Goal: Information Seeking & Learning: Learn about a topic

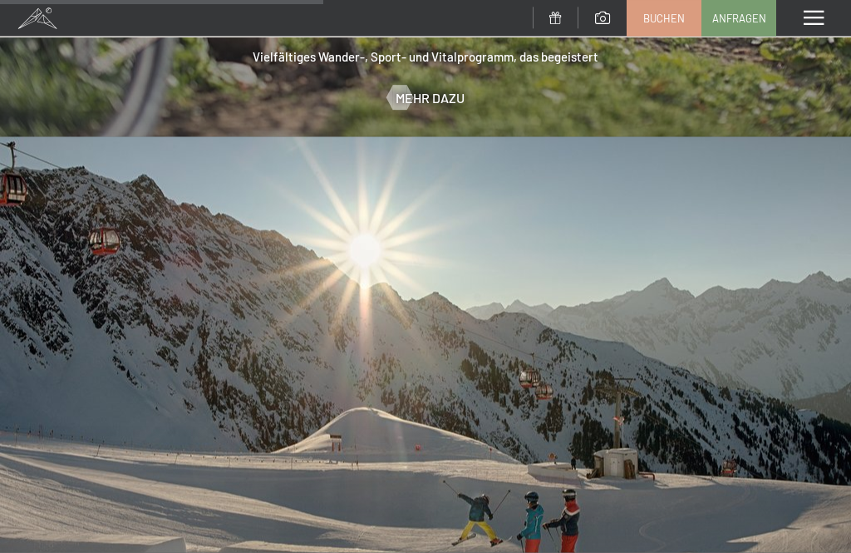
click at [825, 23] on div "Menü" at bounding box center [813, 18] width 75 height 37
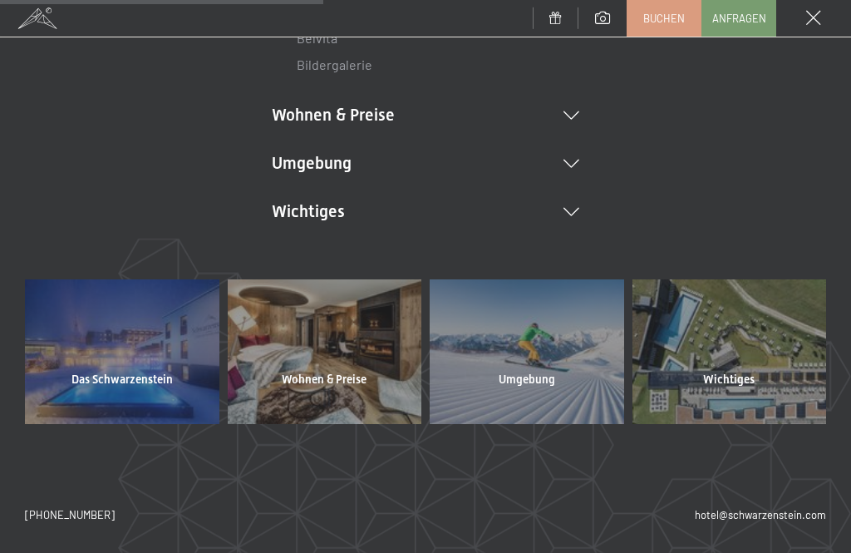
scroll to position [376, 0]
click at [571, 214] on icon at bounding box center [571, 213] width 16 height 8
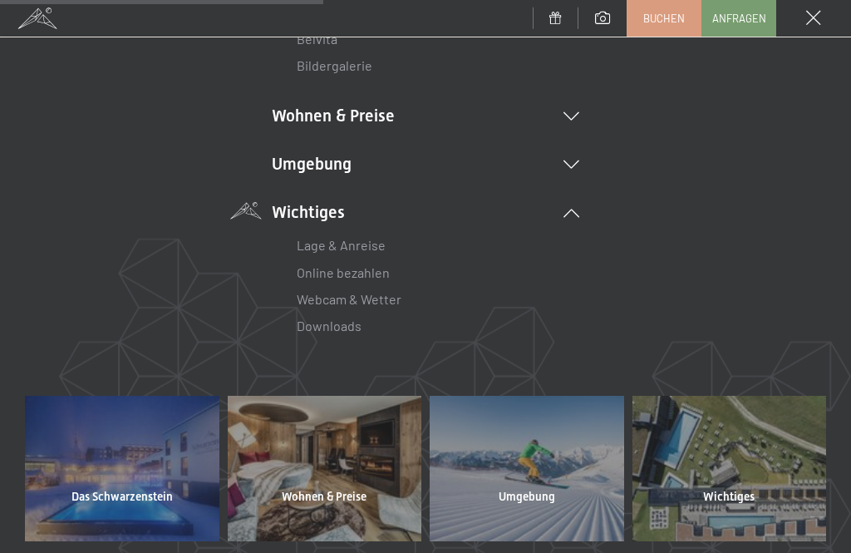
click at [361, 238] on link "Lage & Anreise" at bounding box center [341, 245] width 89 height 16
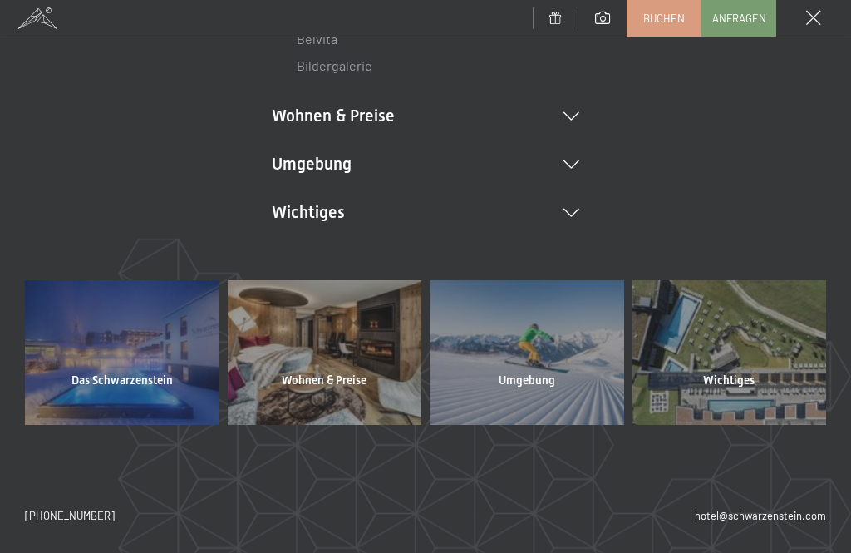
scroll to position [0, 0]
click at [752, 386] on div at bounding box center [729, 352] width 194 height 145
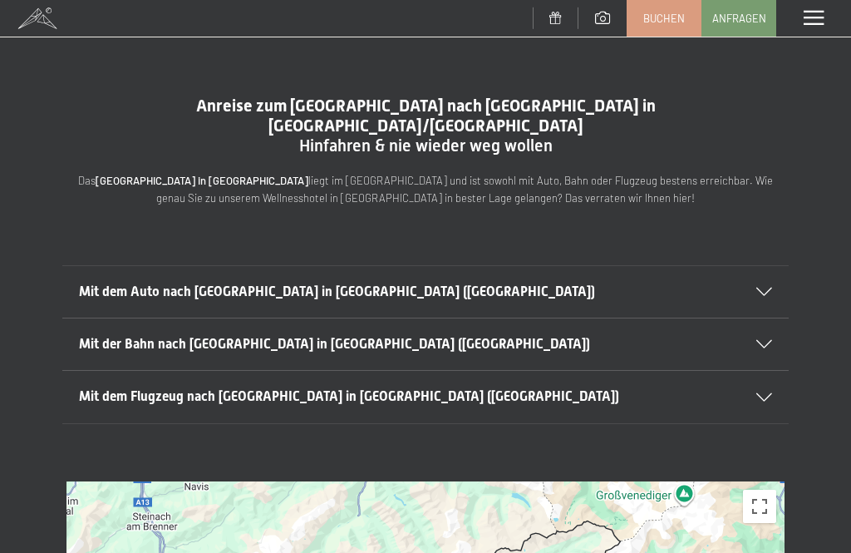
click at [760, 287] on icon at bounding box center [764, 291] width 16 height 8
click at [817, 27] on div "Menü" at bounding box center [813, 18] width 75 height 37
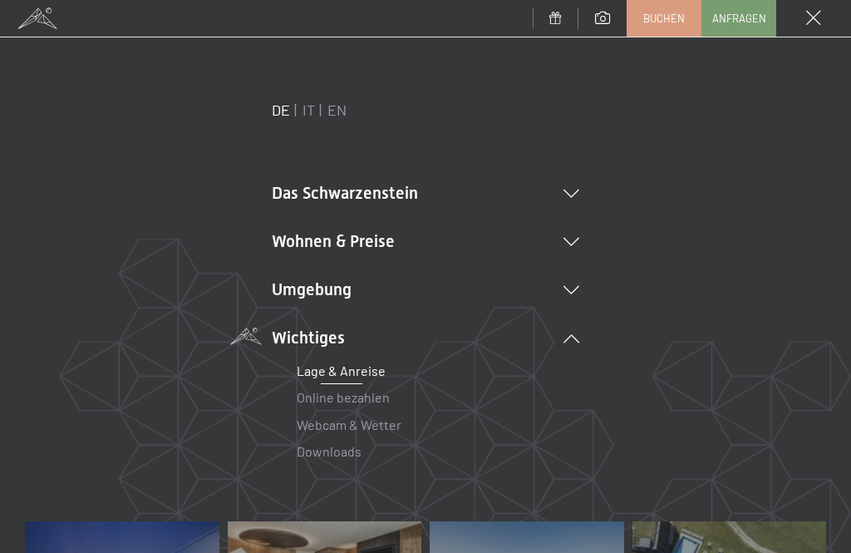
click at [577, 184] on li "Das Schwarzenstein New & Highlights Ihre Gastgeber Premium Spa Gourmet Aktiv Wo…" at bounding box center [425, 192] width 307 height 23
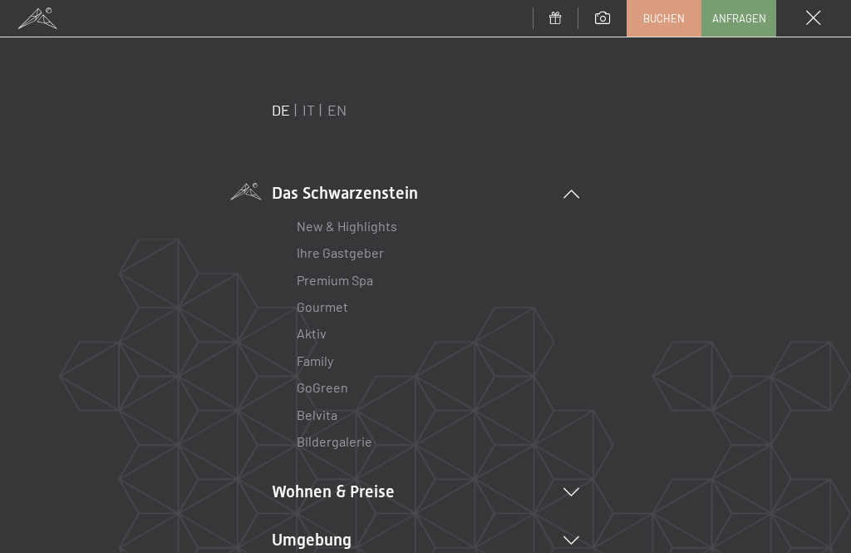
click at [379, 258] on link "Ihre Gastgeber" at bounding box center [340, 252] width 87 height 16
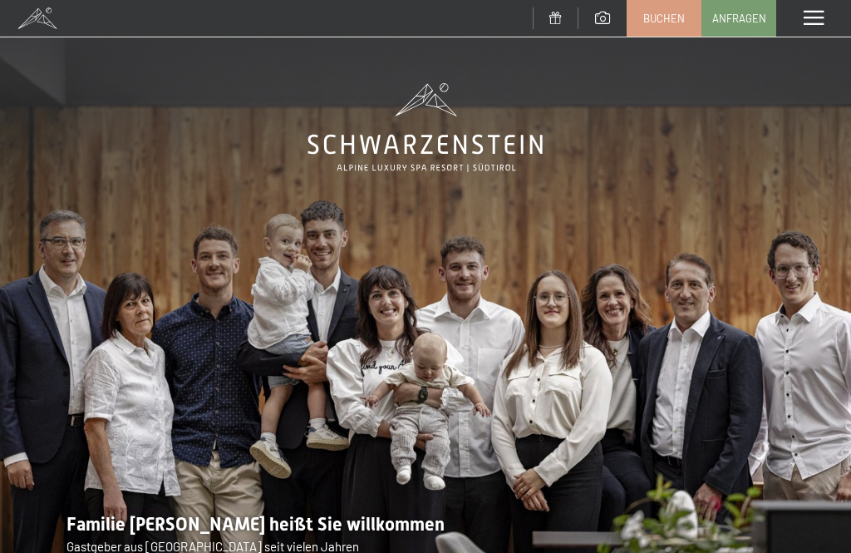
click at [815, 22] on span at bounding box center [813, 18] width 20 height 15
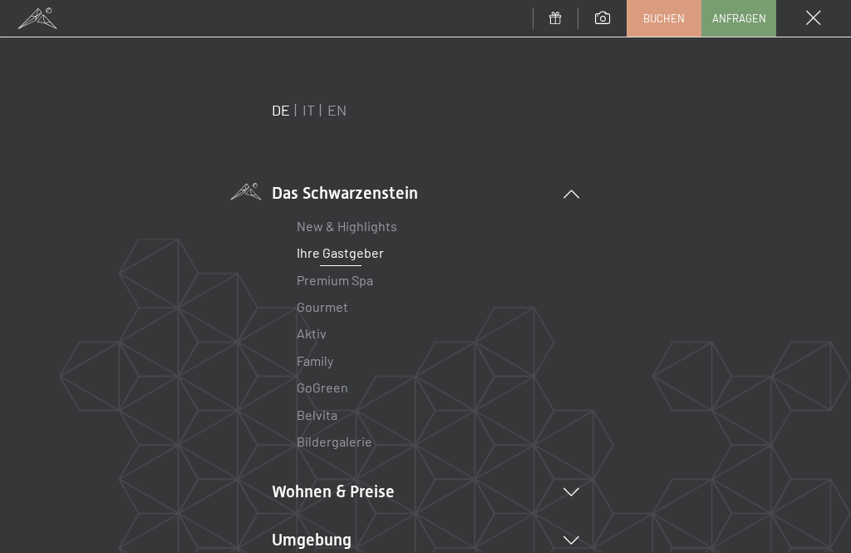
click at [578, 493] on icon at bounding box center [571, 492] width 16 height 8
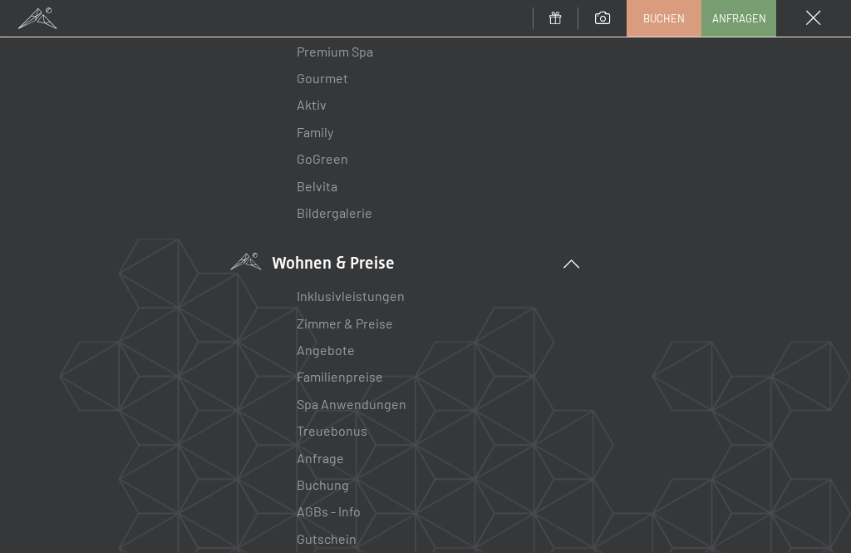
scroll to position [232, 0]
click at [371, 323] on link "Zimmer & Preise" at bounding box center [345, 320] width 96 height 16
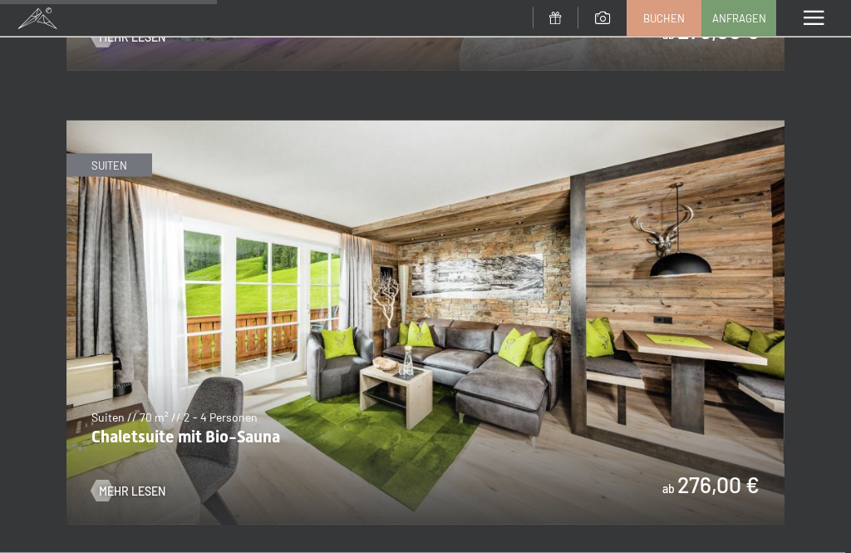
scroll to position [2005, 0]
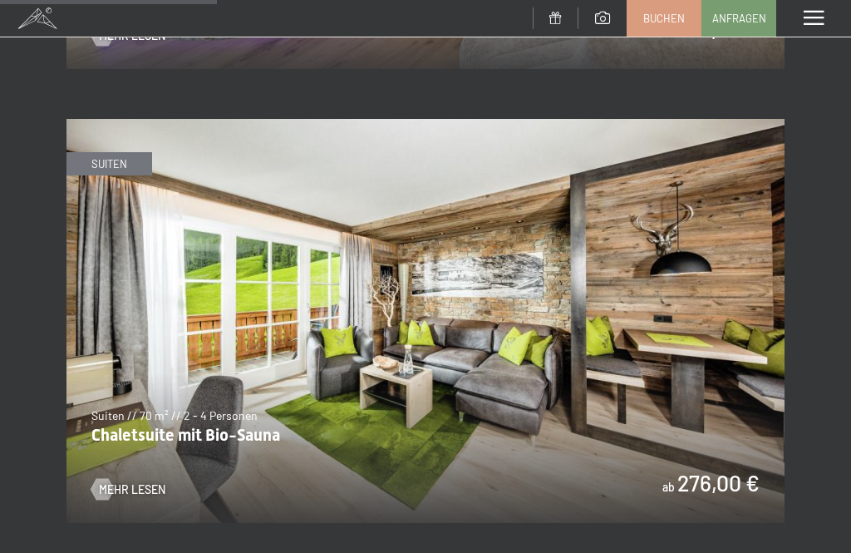
click at [812, 17] on span at bounding box center [813, 18] width 20 height 15
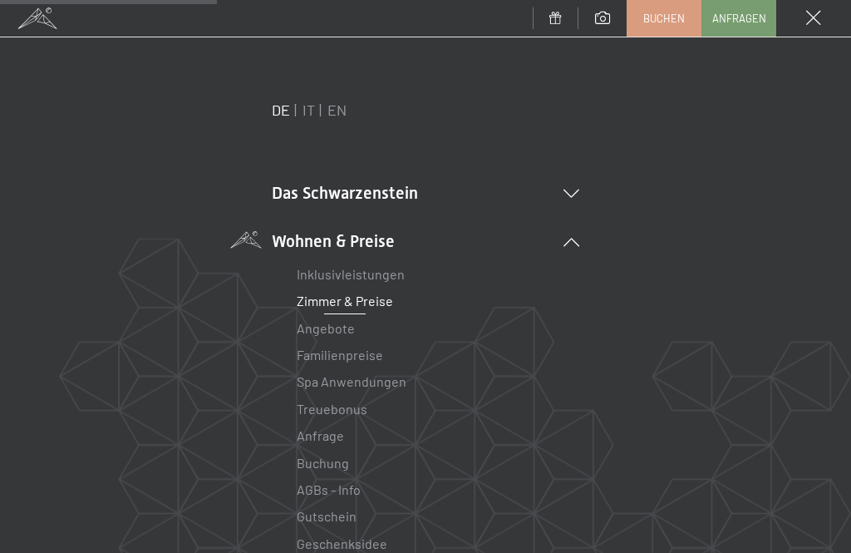
click at [568, 189] on icon at bounding box center [571, 193] width 16 height 8
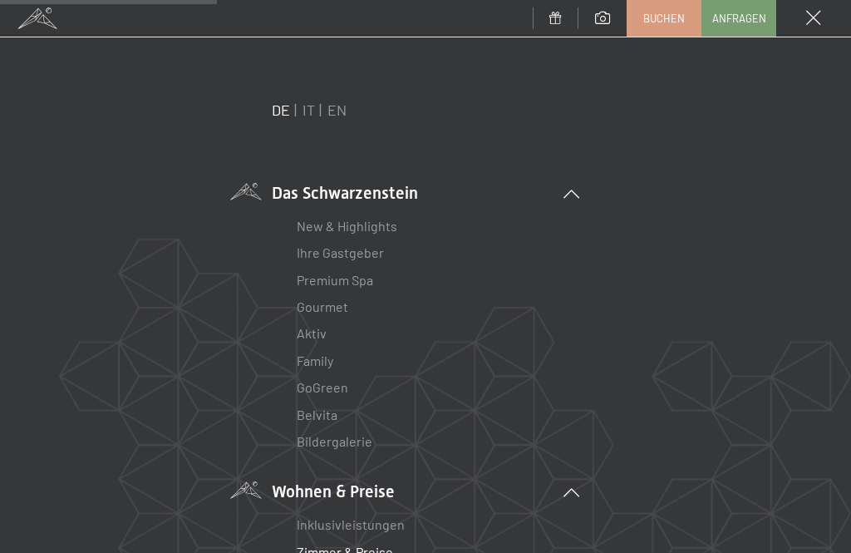
click at [393, 249] on li "Ihre Gastgeber" at bounding box center [426, 252] width 258 height 27
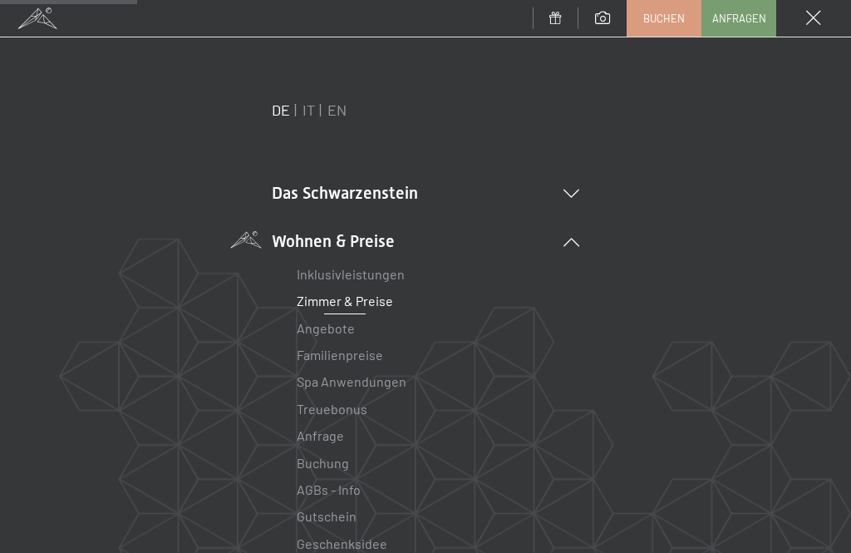
scroll to position [0, 0]
click at [574, 189] on icon at bounding box center [571, 193] width 16 height 8
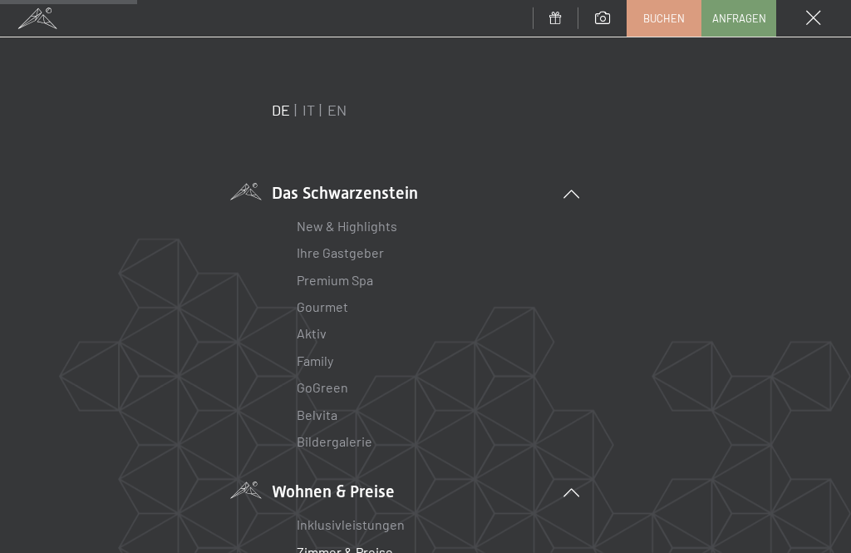
click at [381, 253] on link "Ihre Gastgeber" at bounding box center [340, 252] width 87 height 16
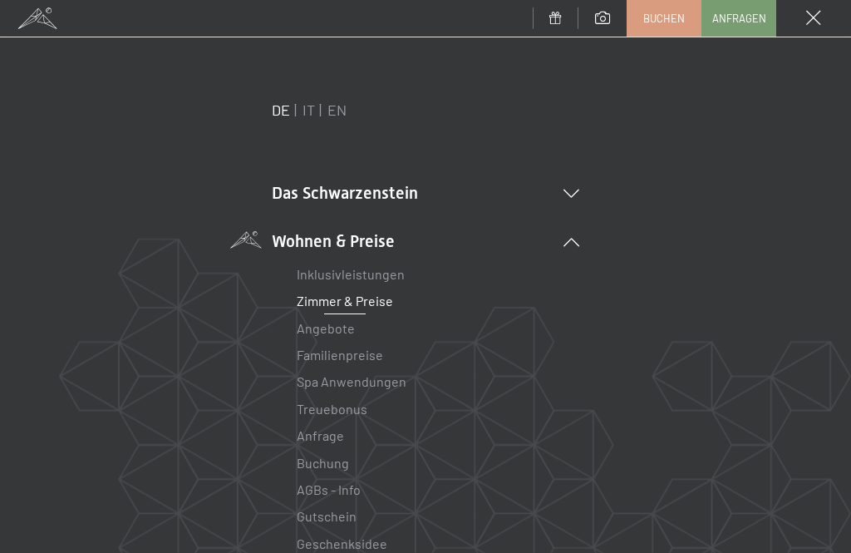
click at [572, 193] on icon at bounding box center [571, 193] width 16 height 8
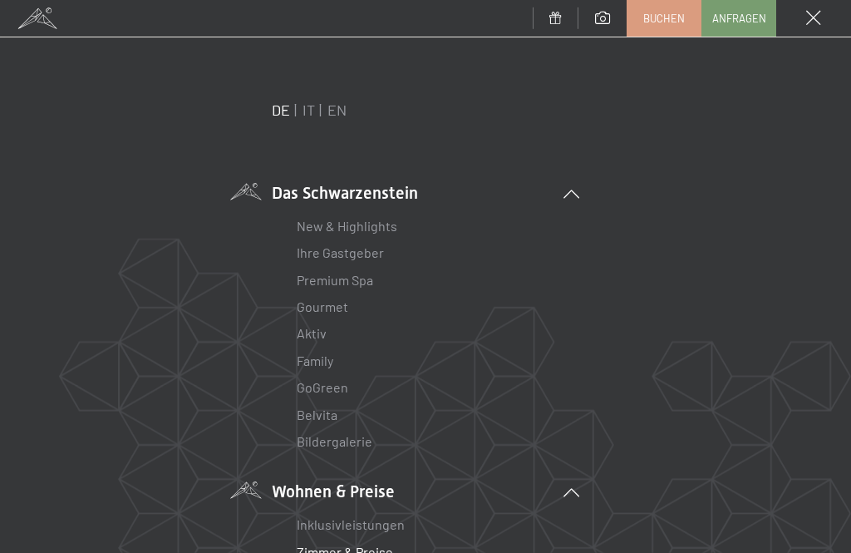
click at [376, 228] on link "New & Highlights" at bounding box center [347, 226] width 101 height 16
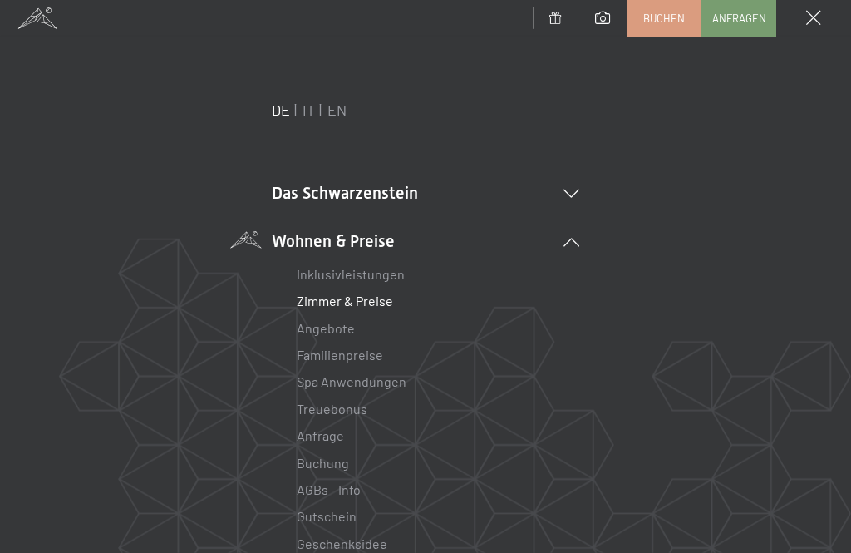
click at [573, 195] on icon at bounding box center [571, 193] width 16 height 8
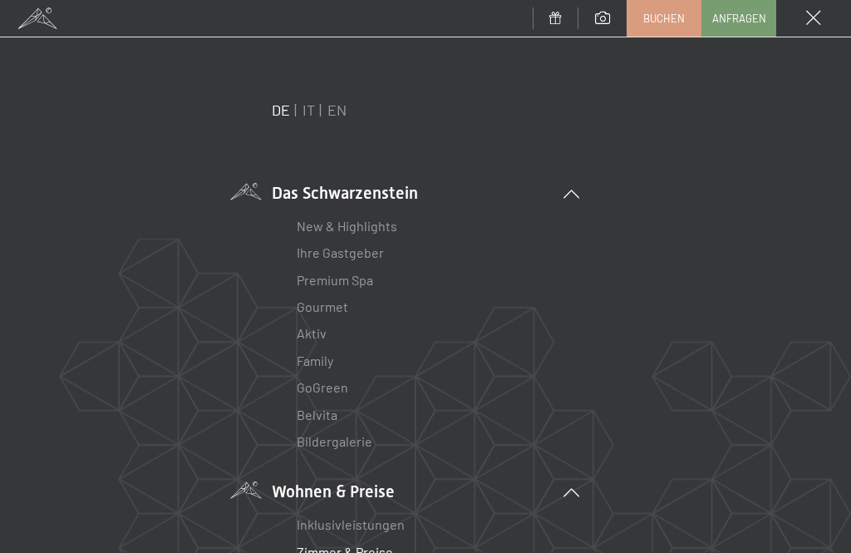
click at [384, 232] on link "New & Highlights" at bounding box center [347, 226] width 101 height 16
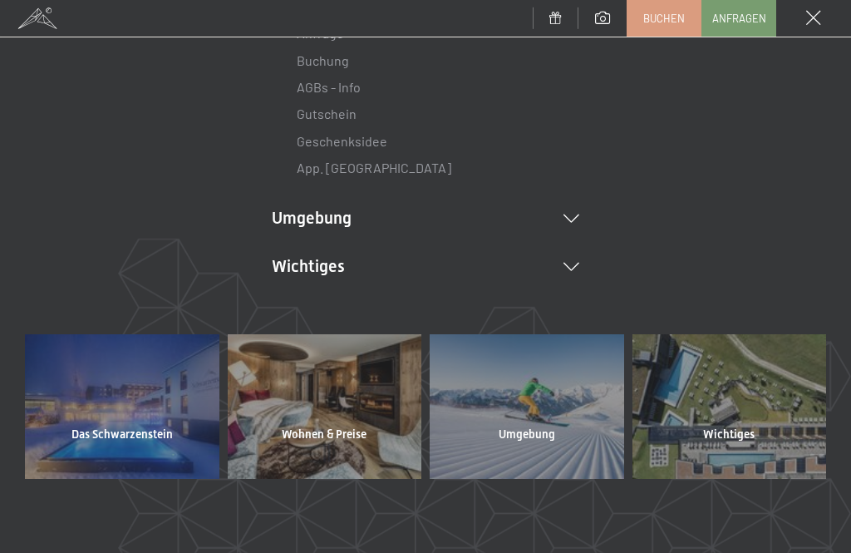
scroll to position [405, 0]
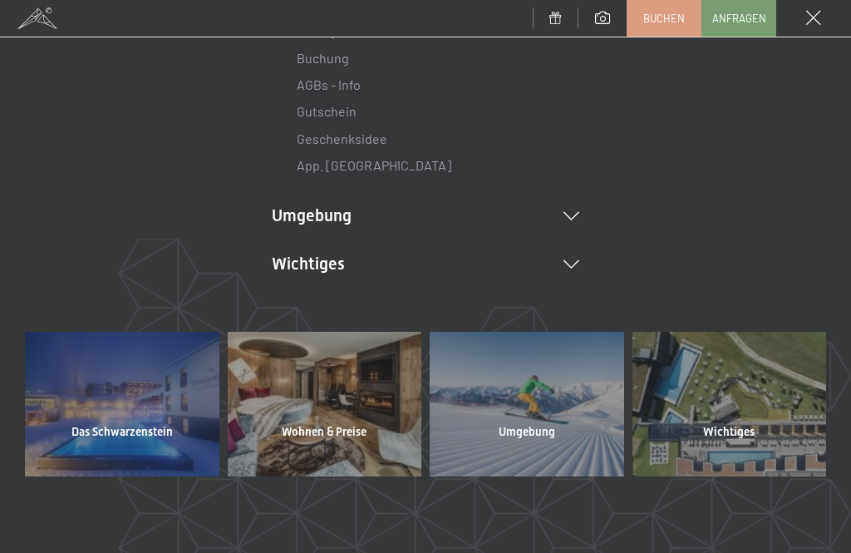
click at [371, 385] on div at bounding box center [325, 404] width 194 height 145
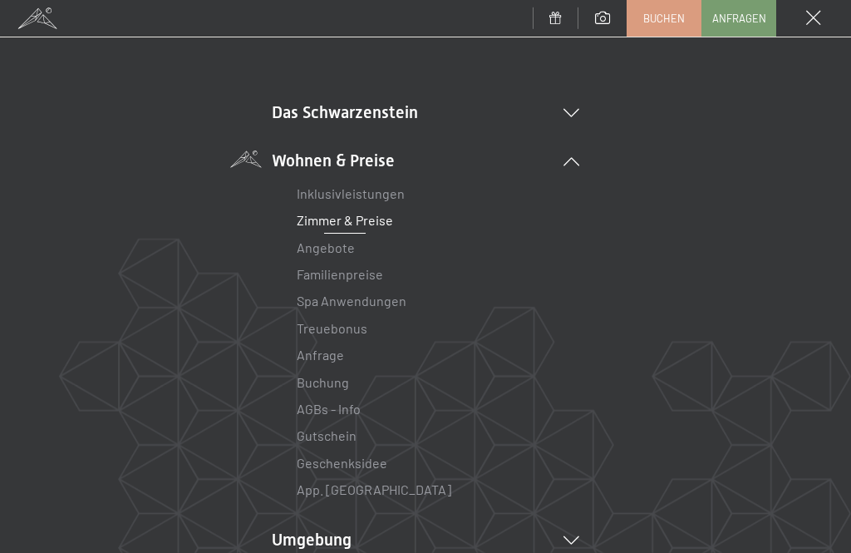
scroll to position [80, 0]
click at [388, 193] on link "Inklusivleistungen" at bounding box center [351, 194] width 108 height 16
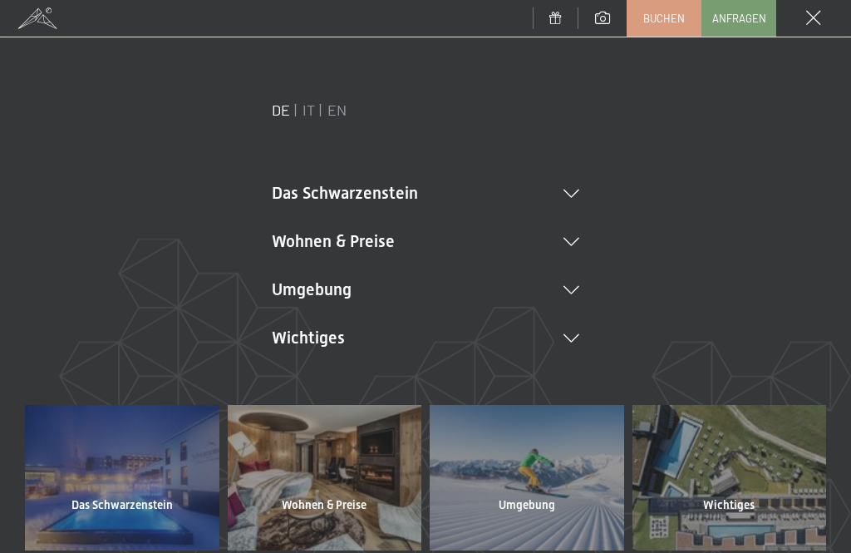
scroll to position [0, 0]
click at [576, 191] on icon at bounding box center [571, 193] width 16 height 8
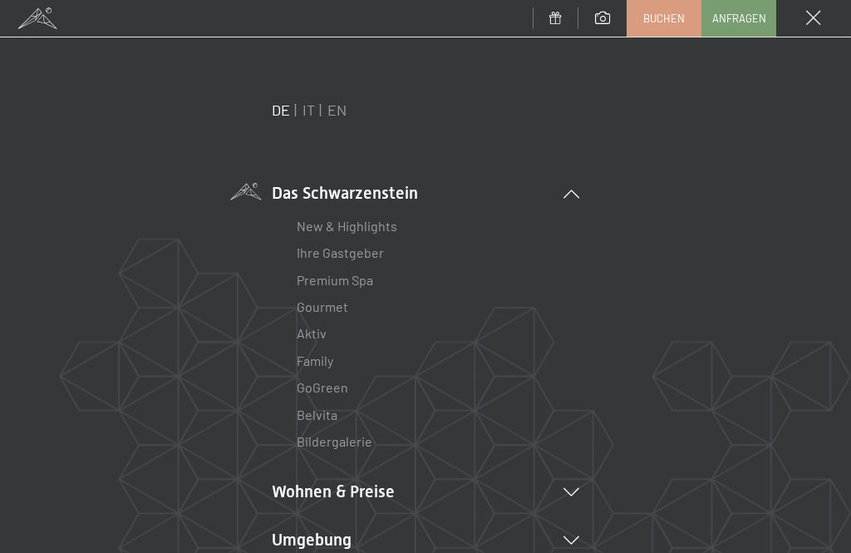
click at [341, 446] on link "Bildergalerie" at bounding box center [335, 441] width 76 height 16
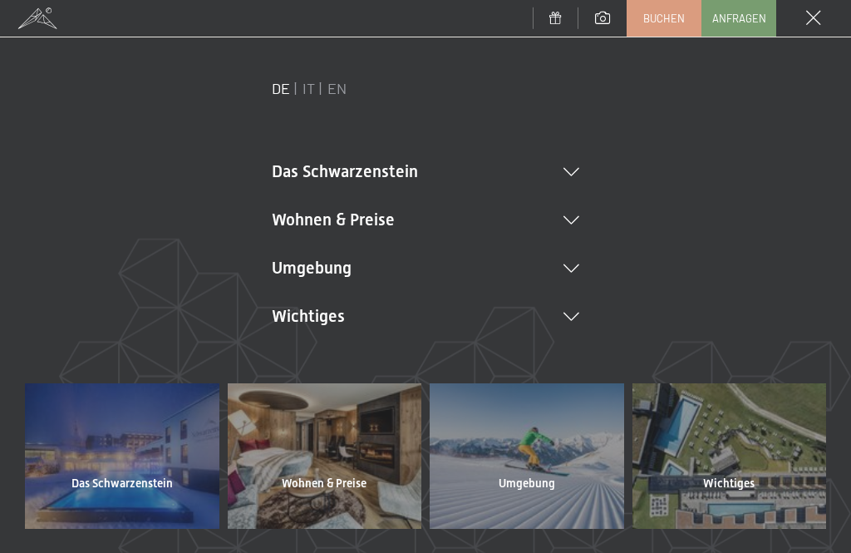
scroll to position [21, 0]
click at [577, 173] on icon at bounding box center [571, 173] width 16 height 8
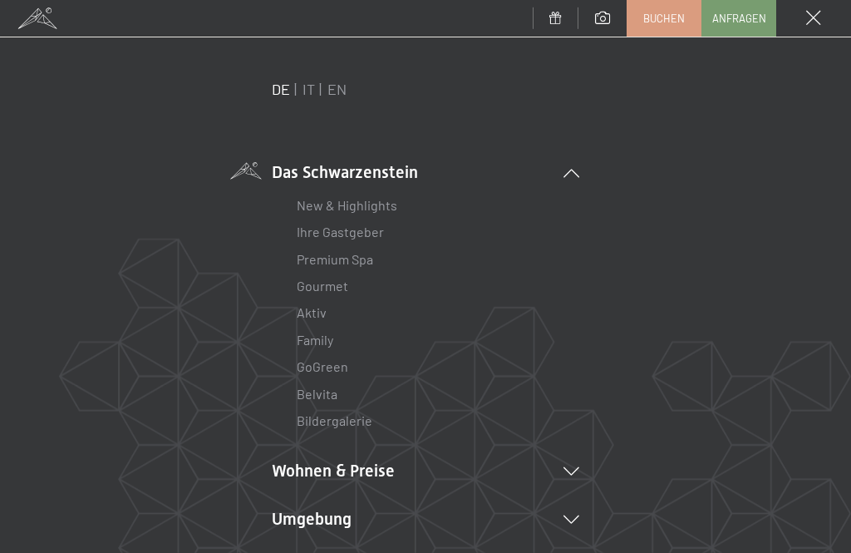
click at [366, 421] on link "Bildergalerie" at bounding box center [335, 420] width 76 height 16
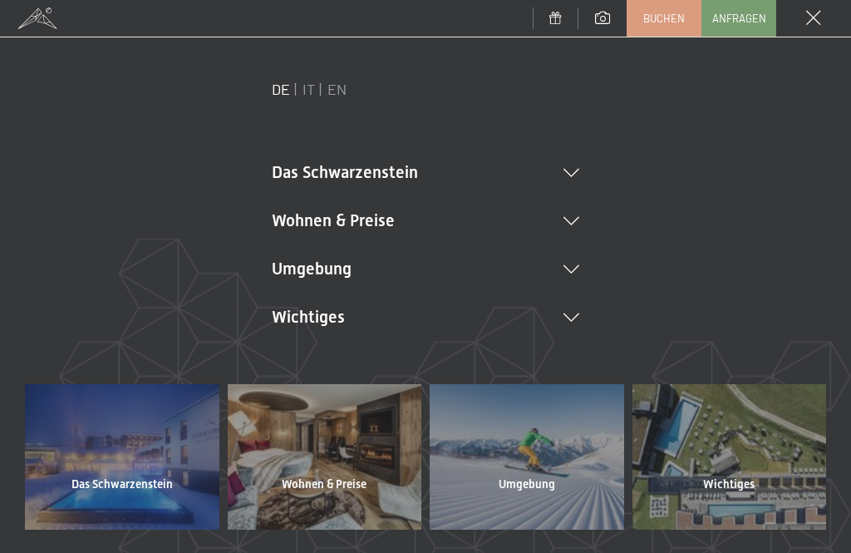
click at [577, 179] on li "Das Schwarzenstein New & Highlights Ihre Gastgeber Premium Spa Gourmet Aktiv Wo…" at bounding box center [425, 171] width 307 height 23
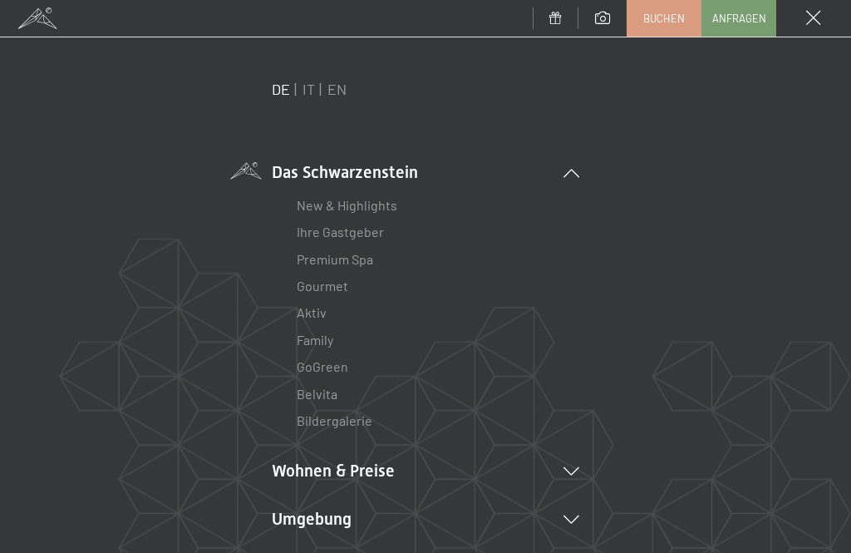
click at [371, 260] on link "Premium Spa" at bounding box center [335, 259] width 76 height 16
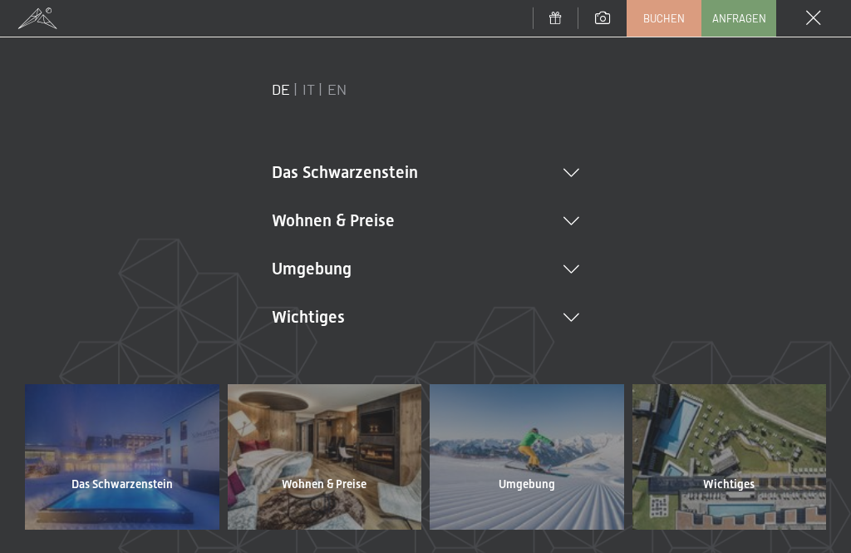
click at [572, 178] on li "Das Schwarzenstein New & Highlights Ihre Gastgeber Premium Spa Gourmet Aktiv Wo…" at bounding box center [425, 171] width 307 height 23
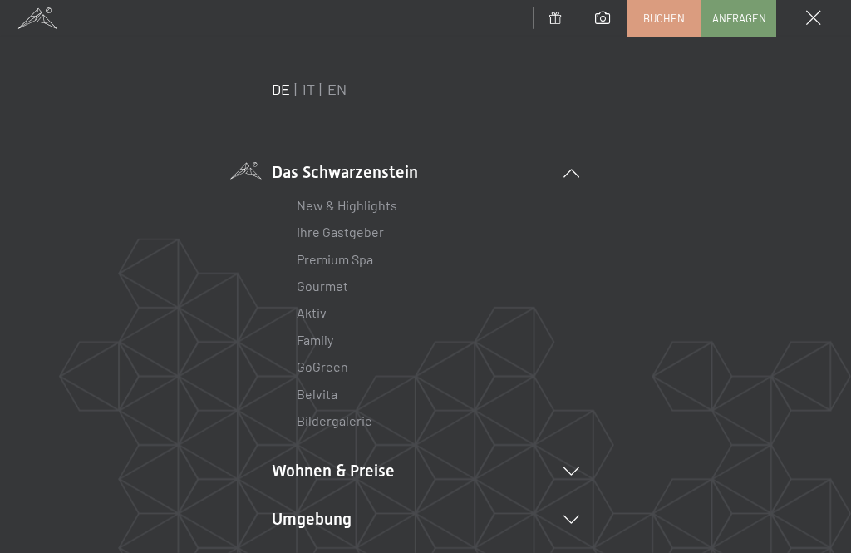
click at [350, 424] on link "Bildergalerie" at bounding box center [335, 420] width 76 height 16
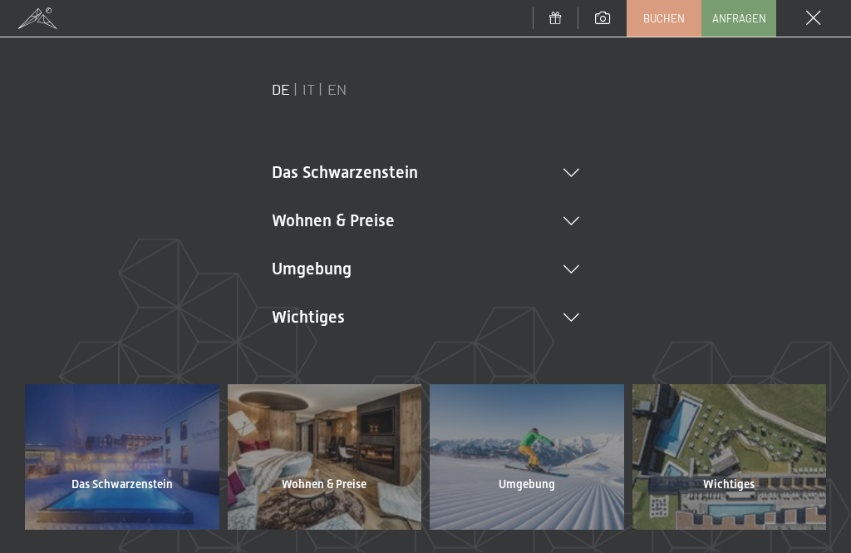
scroll to position [0, 0]
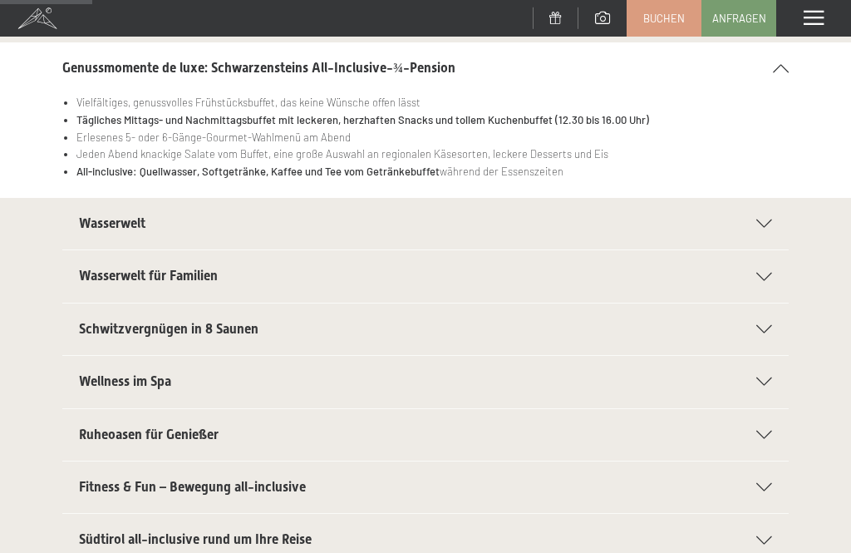
scroll to position [216, 0]
click at [150, 222] on h2 "Wasserwelt" at bounding box center [409, 223] width 660 height 18
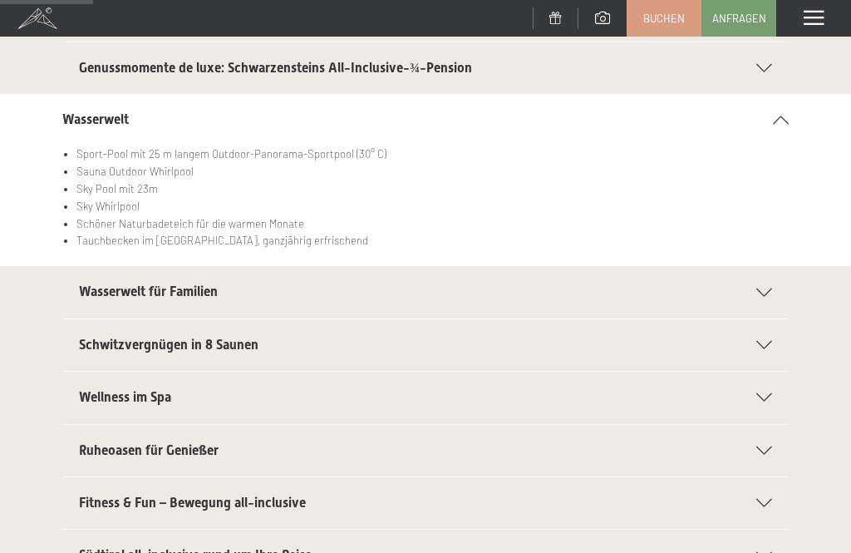
click at [764, 292] on icon at bounding box center [764, 292] width 16 height 8
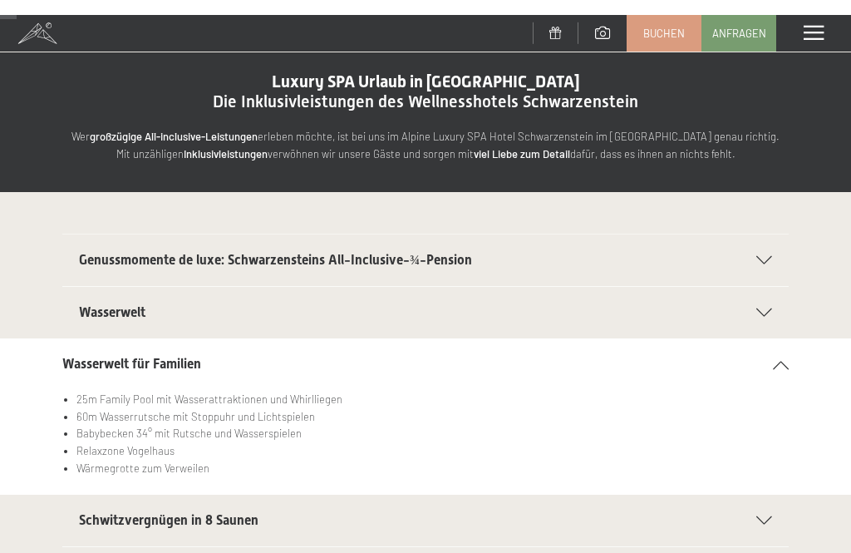
scroll to position [0, 0]
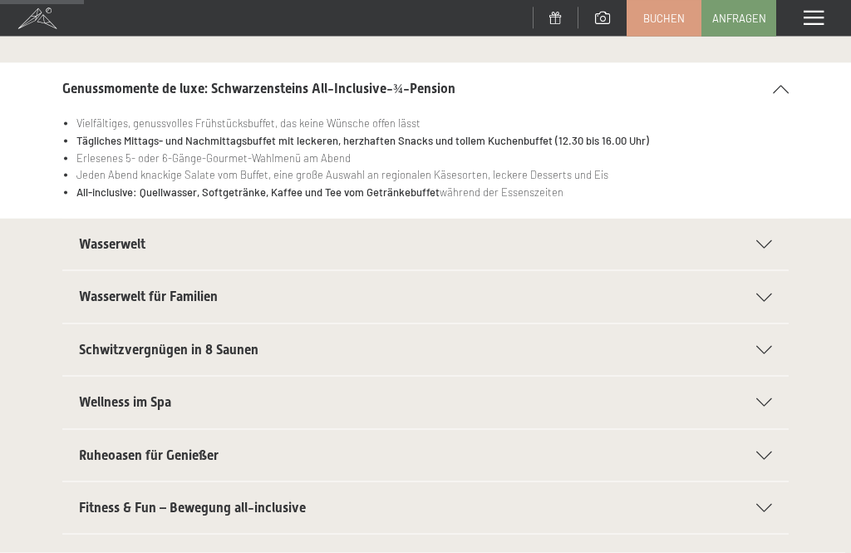
scroll to position [195, 0]
click at [140, 410] on div "Wellness im Spa" at bounding box center [425, 402] width 693 height 52
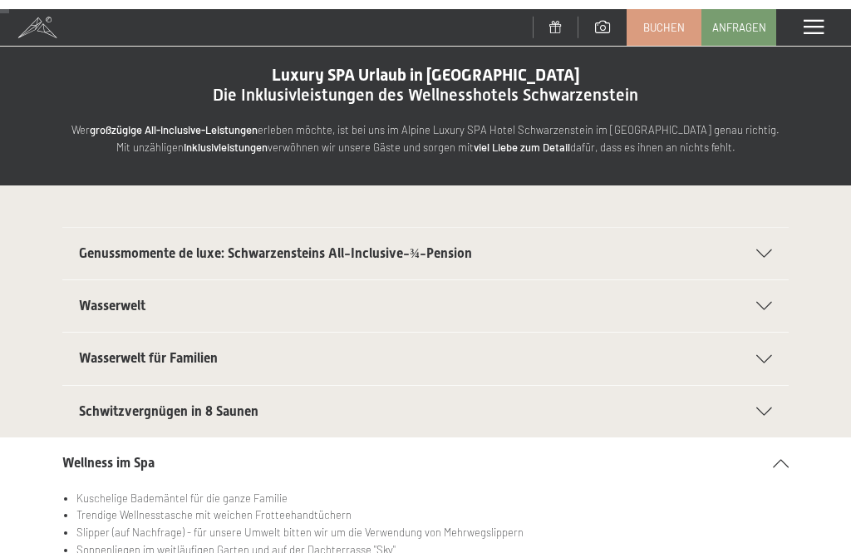
scroll to position [0, 0]
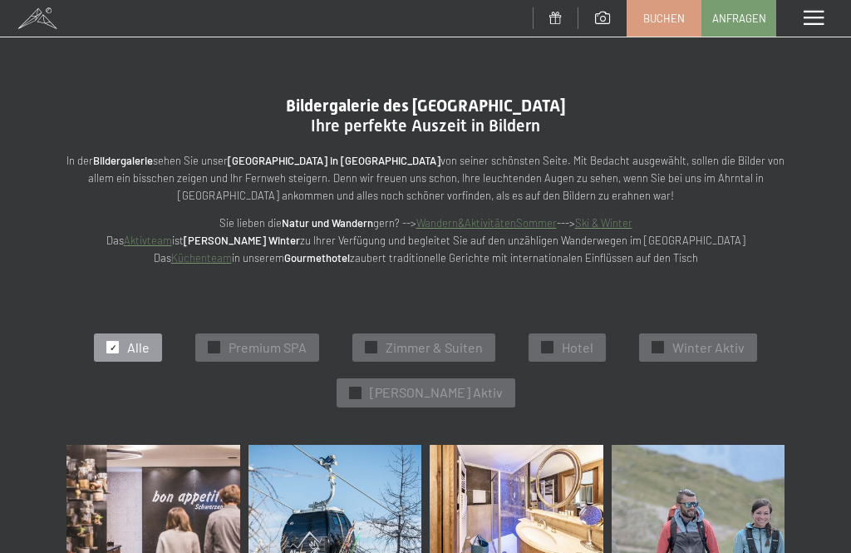
click at [430, 353] on div "✓ Zimmer & Suiten" at bounding box center [423, 347] width 143 height 28
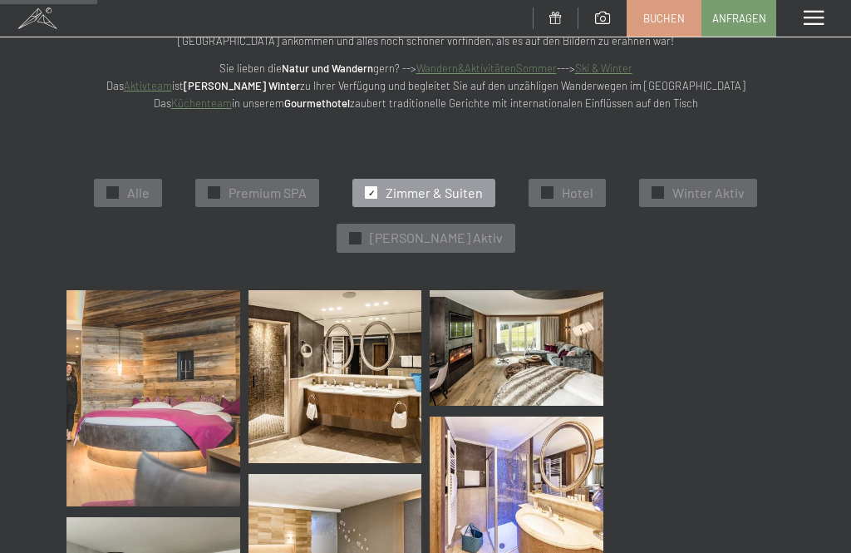
scroll to position [192, 0]
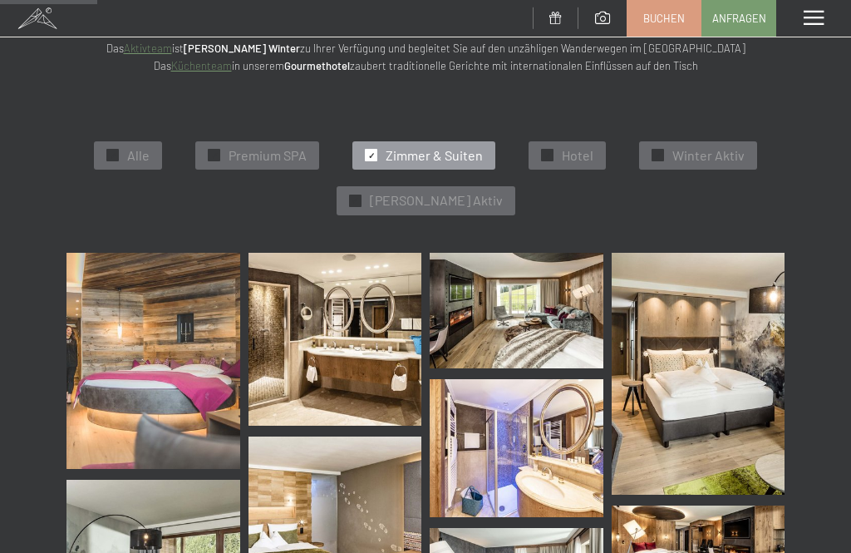
click at [164, 342] on img at bounding box center [153, 361] width 174 height 217
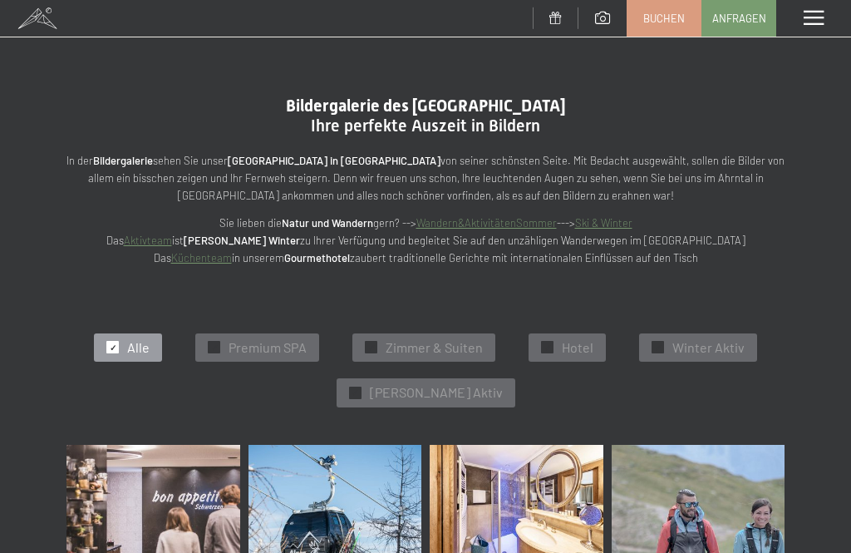
click at [136, 353] on div "✓ Alle" at bounding box center [128, 347] width 68 height 28
click at [567, 346] on span "Hotel" at bounding box center [578, 347] width 32 height 18
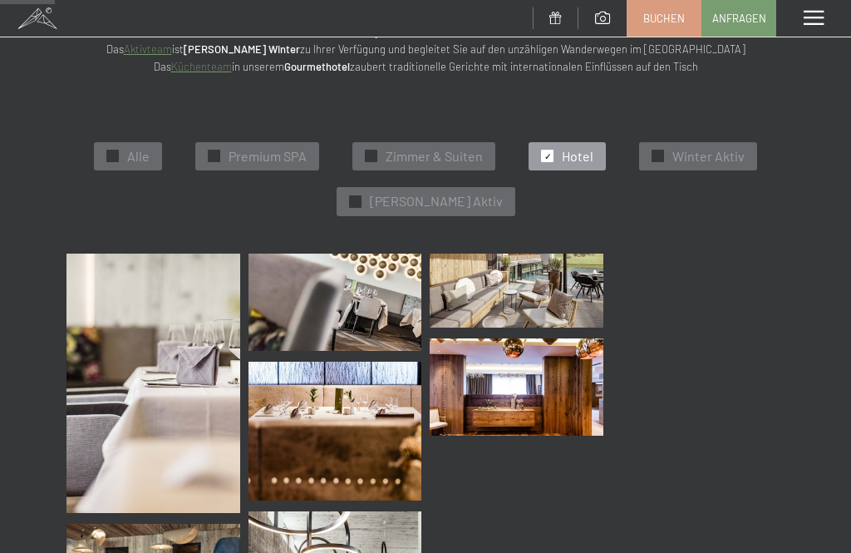
scroll to position [192, 0]
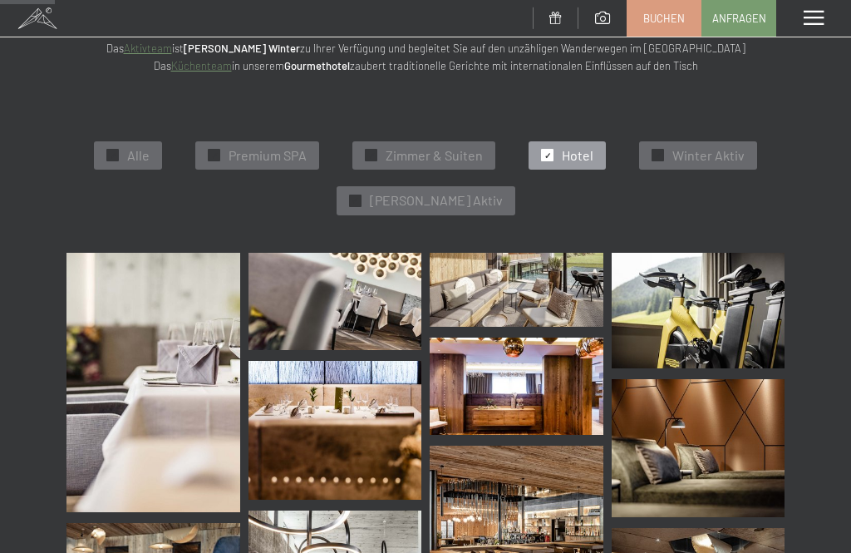
click at [188, 388] on img at bounding box center [153, 383] width 174 height 260
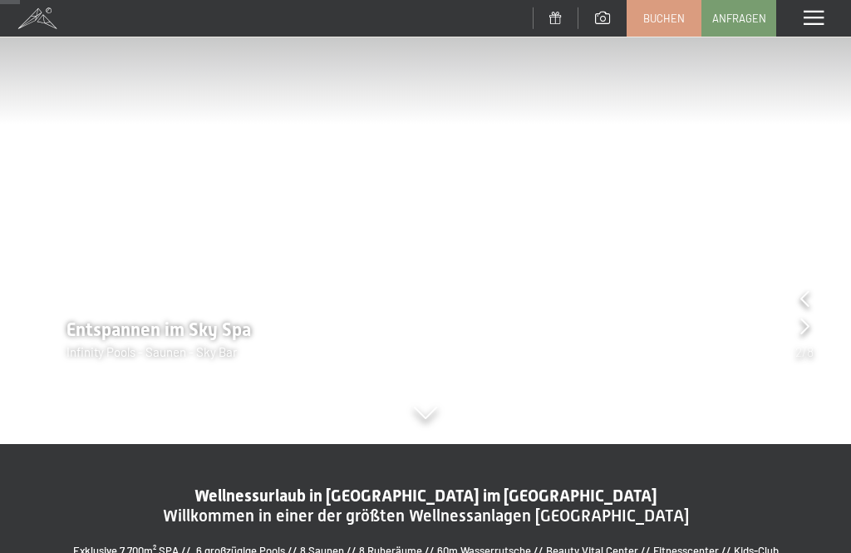
scroll to position [157, 0]
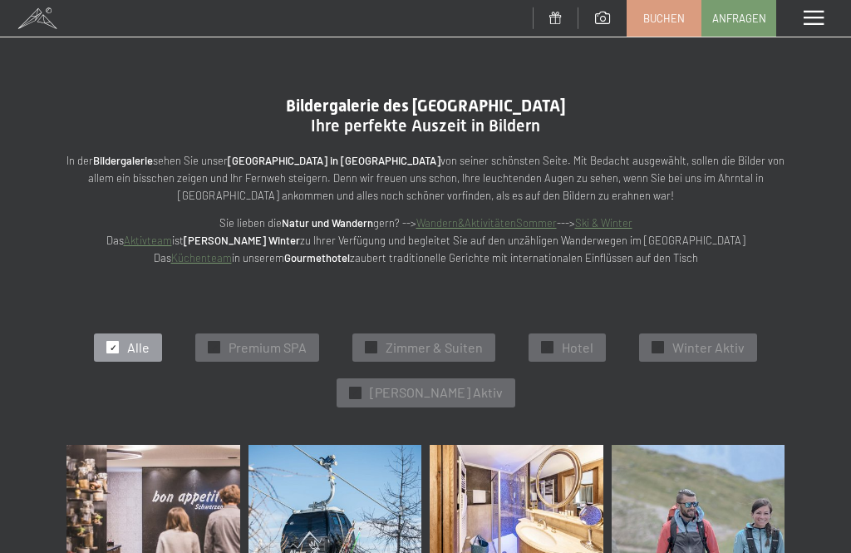
click at [264, 334] on label "Einwilligung Marketing*" at bounding box center [331, 325] width 145 height 17
click at [259, 334] on input "Einwilligung Marketing*" at bounding box center [251, 325] width 17 height 17
checkbox input "false"
click at [270, 343] on span "Premium SPA" at bounding box center [267, 347] width 78 height 18
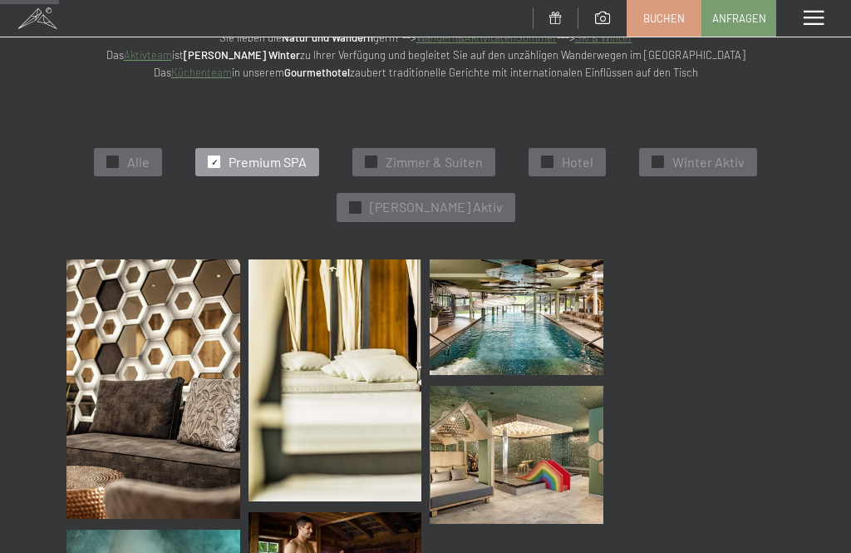
scroll to position [192, 0]
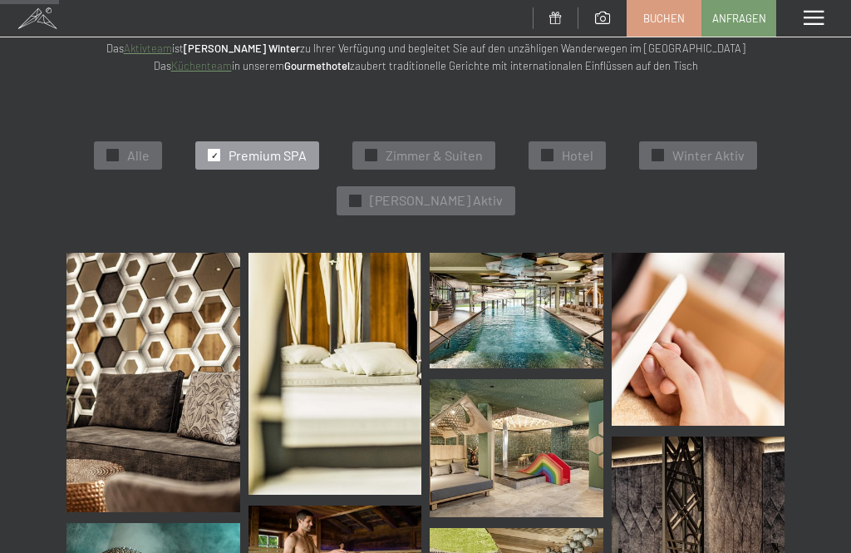
click at [186, 373] on img at bounding box center [153, 383] width 174 height 260
